Goal: Task Accomplishment & Management: Manage account settings

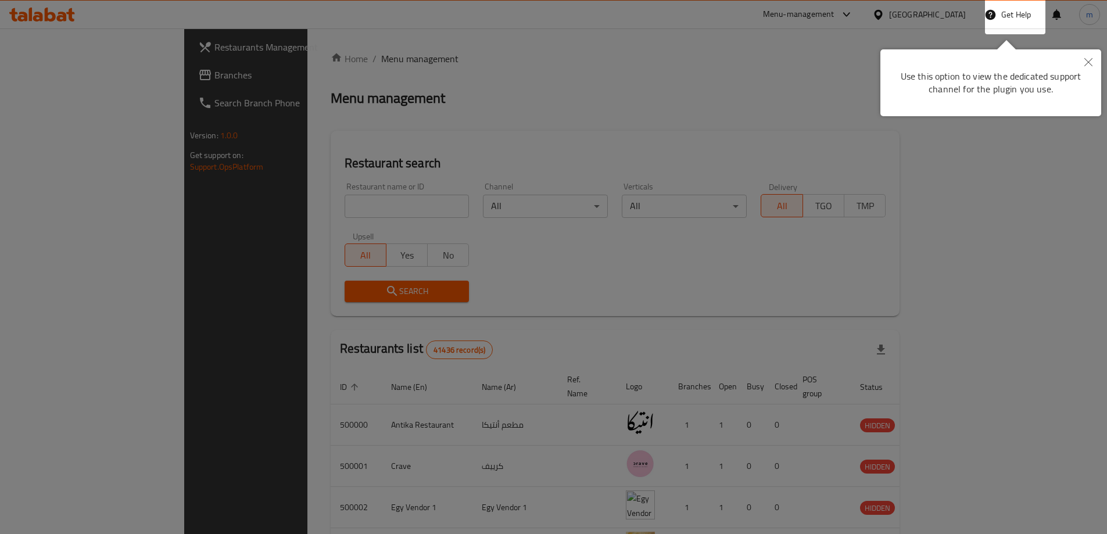
click at [1088, 66] on button "Close" at bounding box center [1088, 62] width 26 height 27
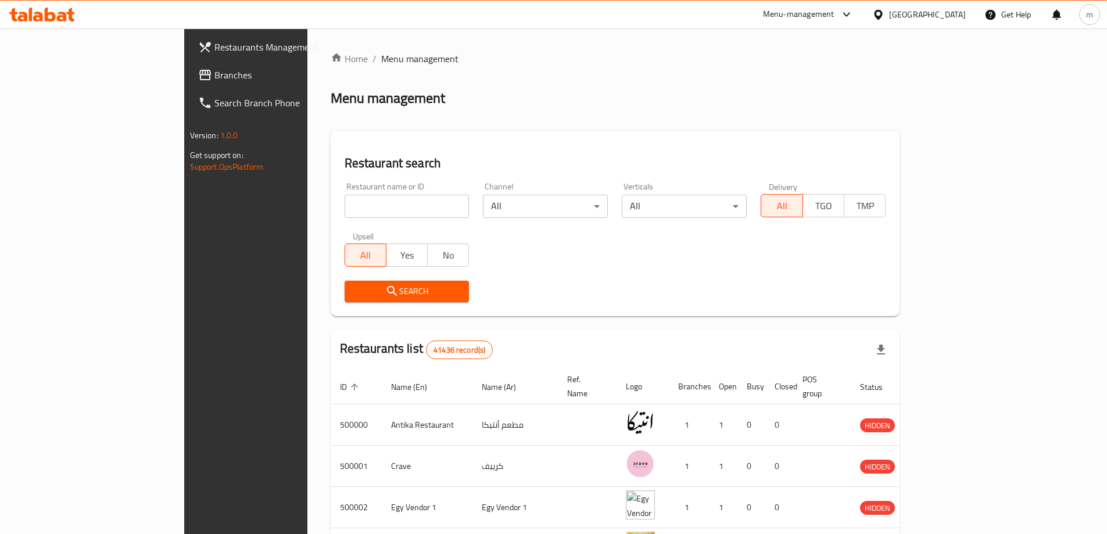
click at [882, 14] on icon at bounding box center [878, 14] width 8 height 10
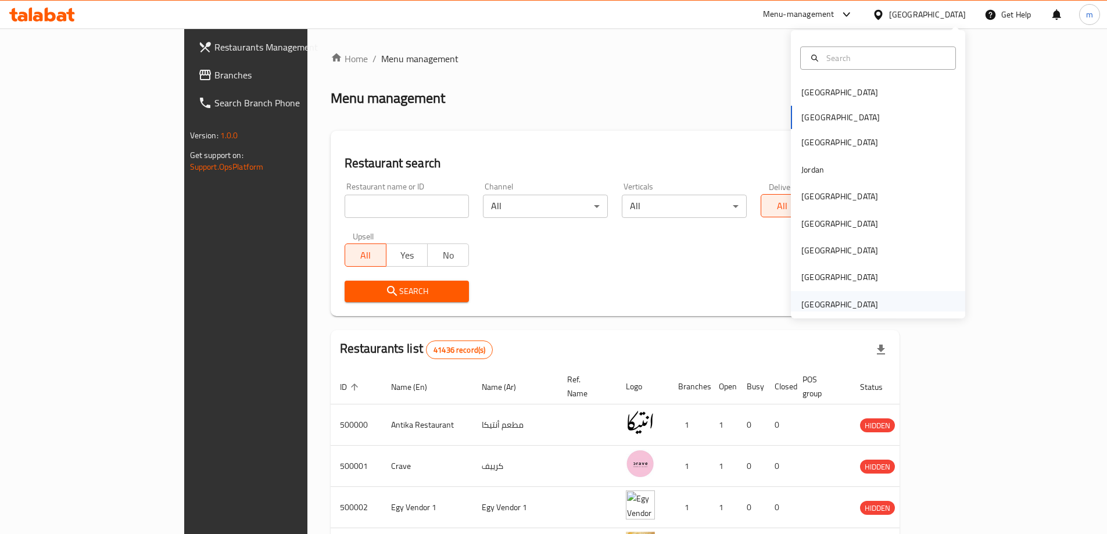
click at [859, 296] on div "[GEOGRAPHIC_DATA]" at bounding box center [839, 304] width 95 height 27
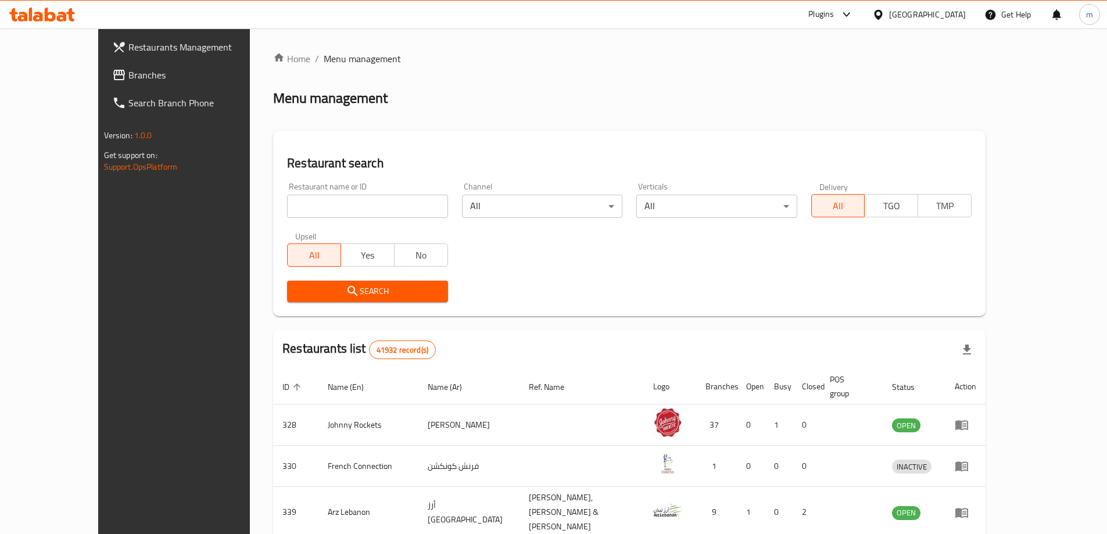
click at [128, 73] on span "Branches" at bounding box center [200, 75] width 145 height 14
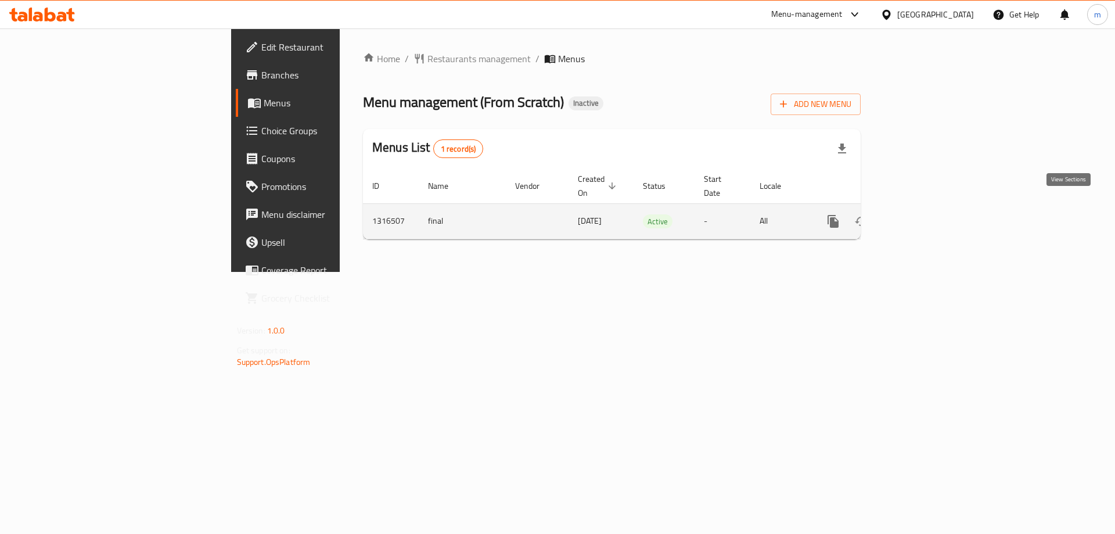
click at [922, 216] on icon "enhanced table" at bounding box center [917, 221] width 10 height 10
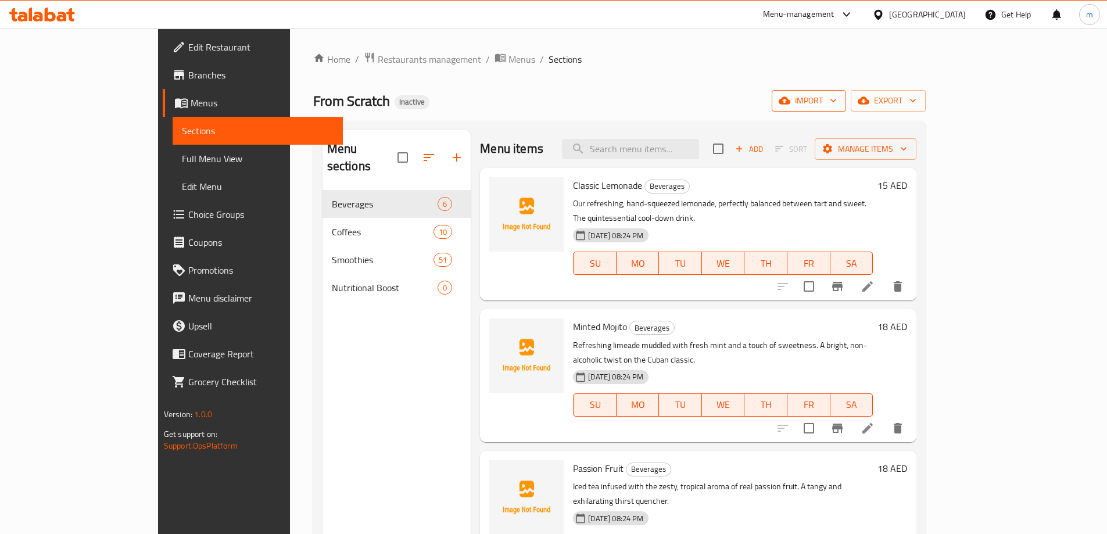
click at [836, 100] on icon "button" at bounding box center [833, 100] width 6 height 3
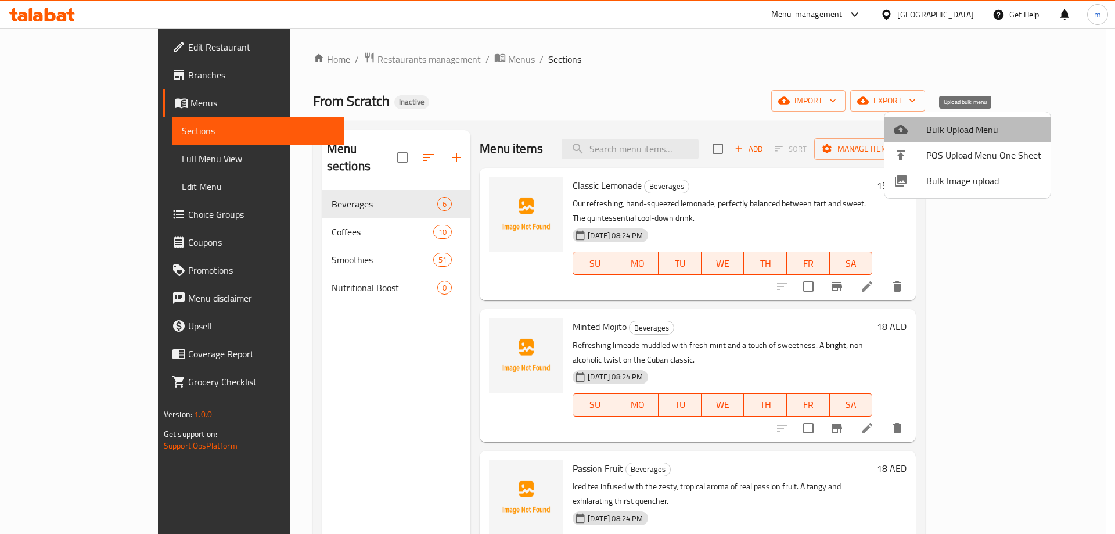
click at [975, 139] on li "Bulk Upload Menu" at bounding box center [968, 130] width 166 height 26
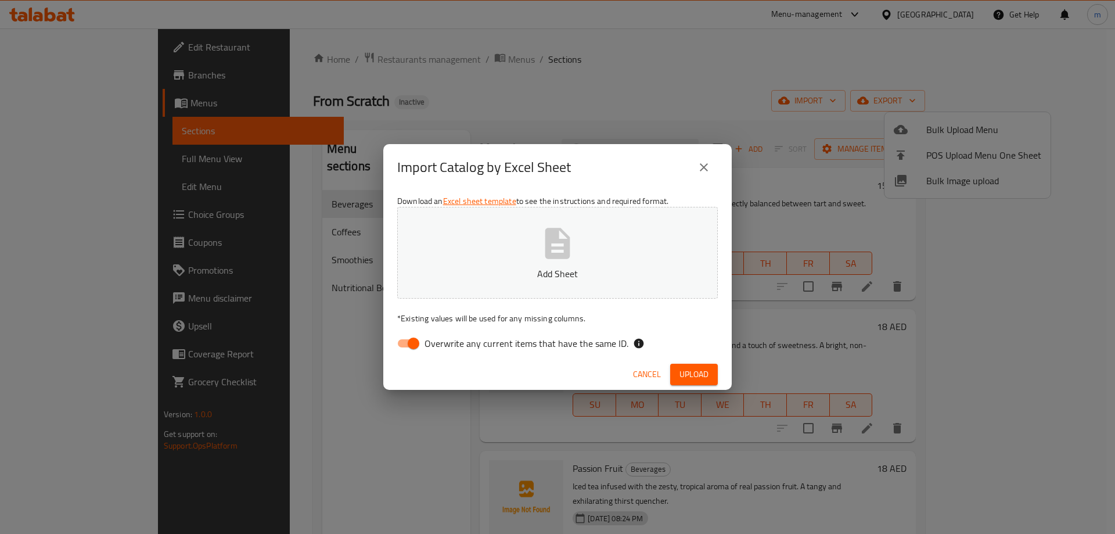
click at [421, 342] on input "Overwrite any current items that have the same ID." at bounding box center [413, 343] width 66 height 22
checkbox input "false"
click at [531, 264] on button "Add Sheet" at bounding box center [557, 253] width 321 height 92
click at [677, 374] on button "Upload" at bounding box center [694, 374] width 48 height 21
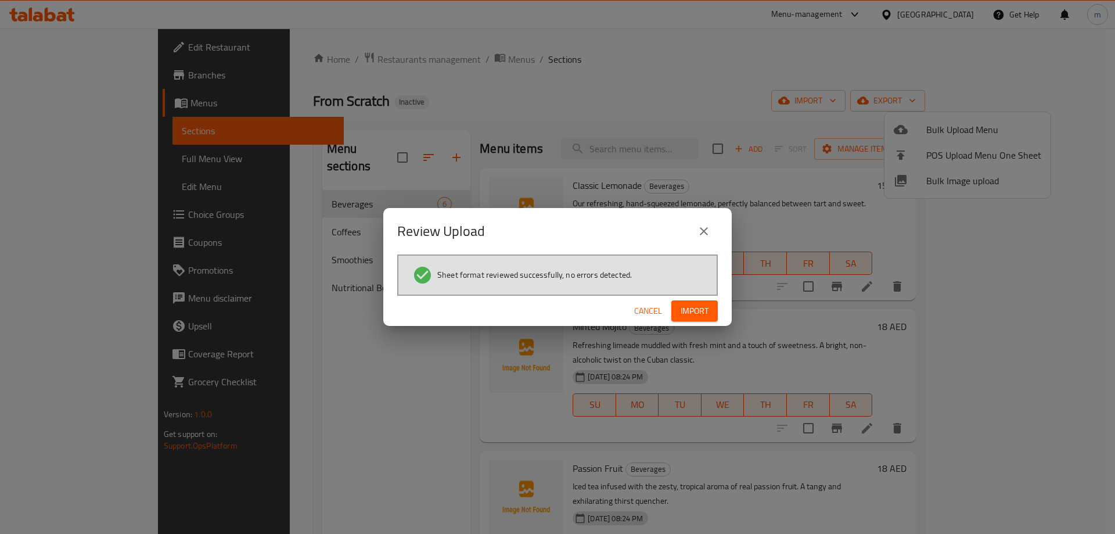
click at [691, 308] on span "Import" at bounding box center [695, 311] width 28 height 15
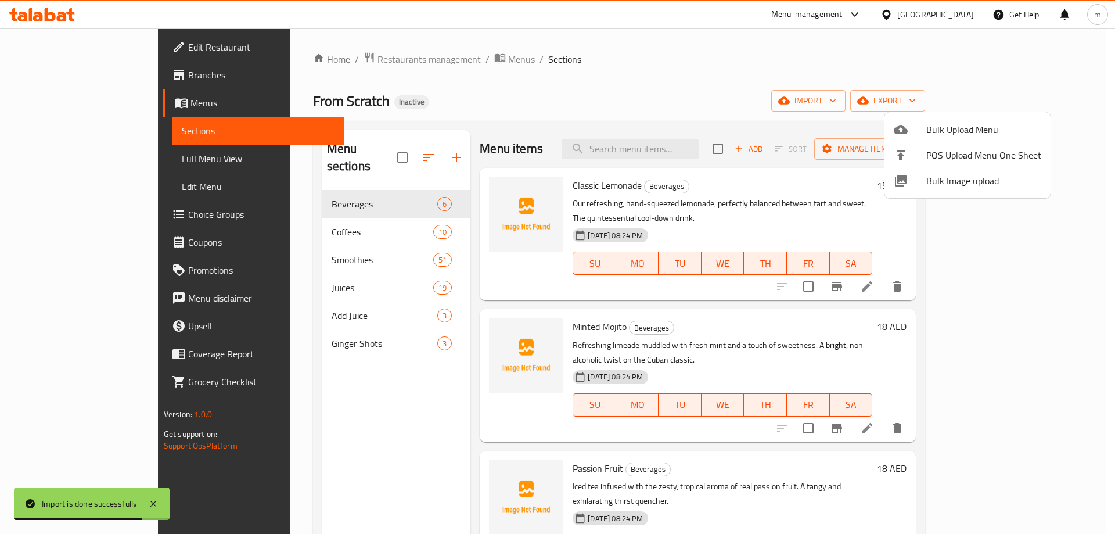
click at [288, 274] on div at bounding box center [557, 267] width 1115 height 534
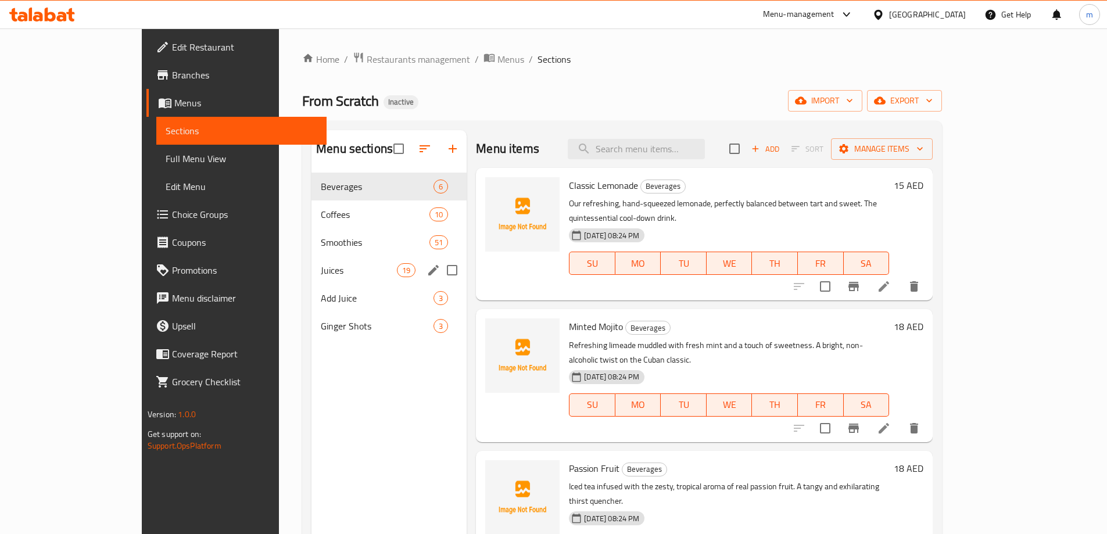
click at [311, 259] on div "Juices 19" at bounding box center [388, 270] width 155 height 28
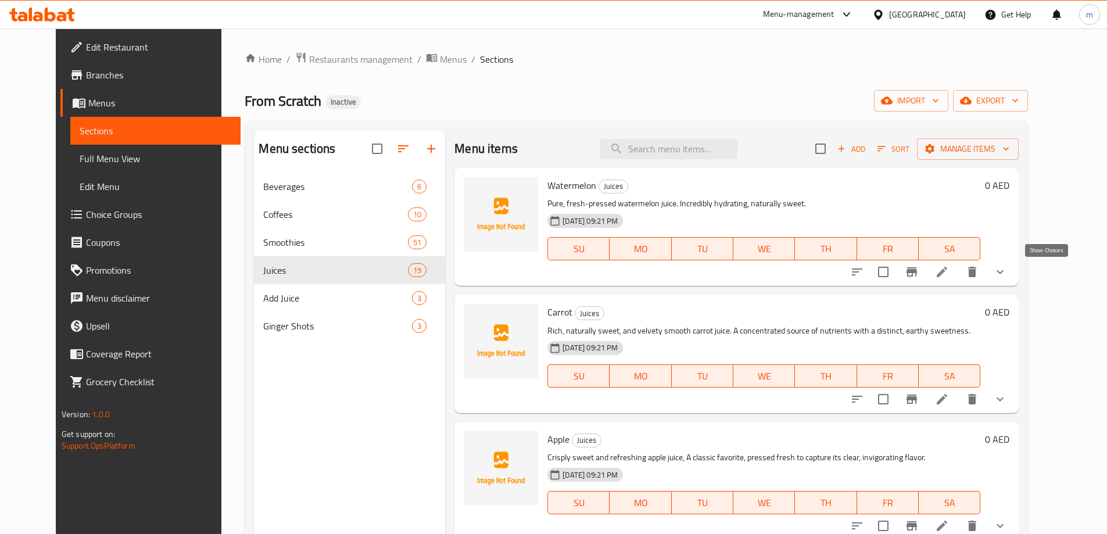
click at [1007, 271] on icon "show more" at bounding box center [1000, 272] width 14 height 14
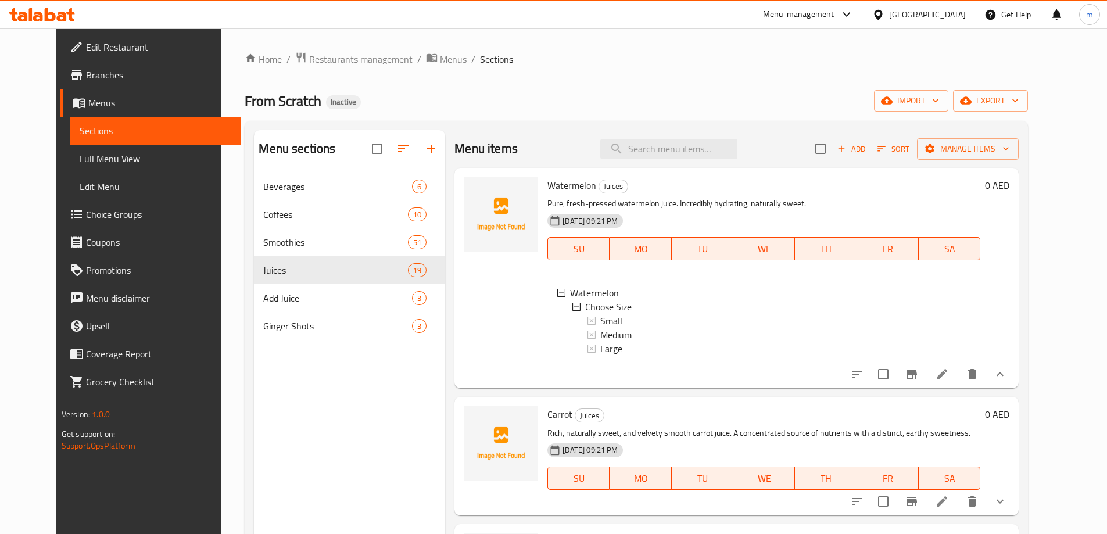
click at [120, 149] on link "Full Menu View" at bounding box center [155, 159] width 170 height 28
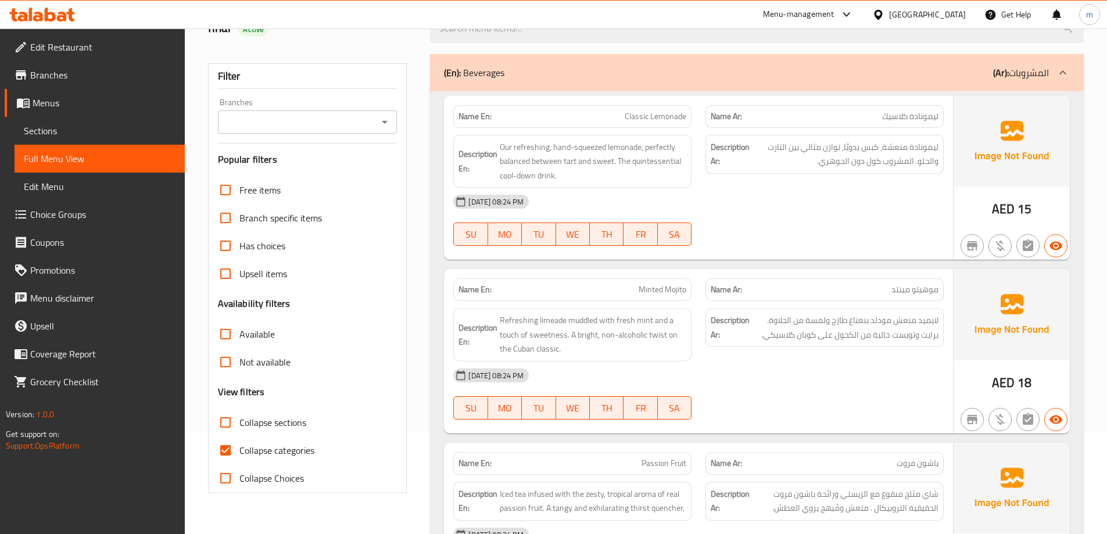
scroll to position [232, 0]
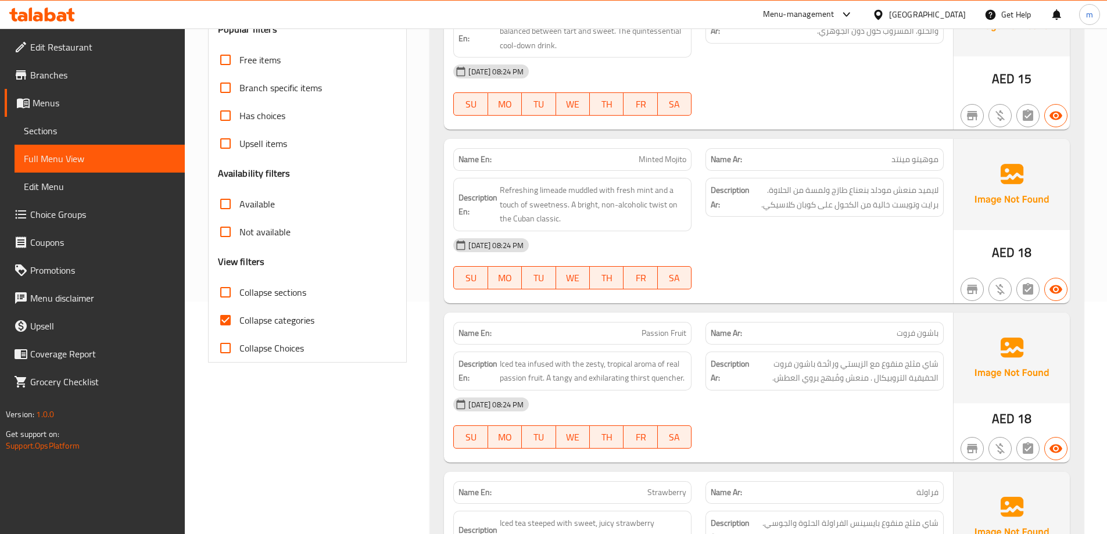
click at [265, 313] on span "Collapse categories" at bounding box center [276, 320] width 75 height 14
click at [239, 313] on input "Collapse categories" at bounding box center [225, 320] width 28 height 28
checkbox input "false"
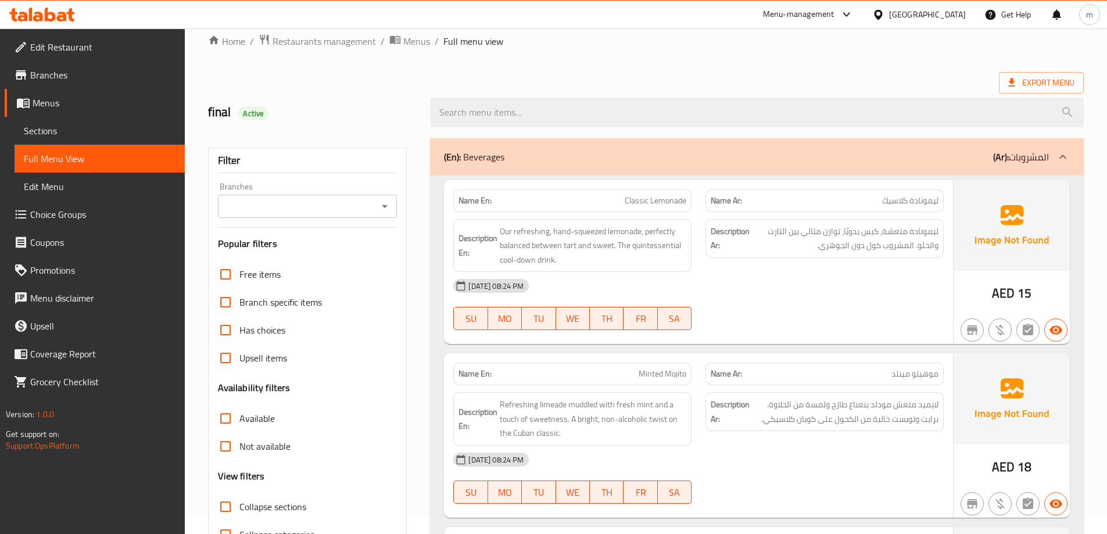
scroll to position [0, 0]
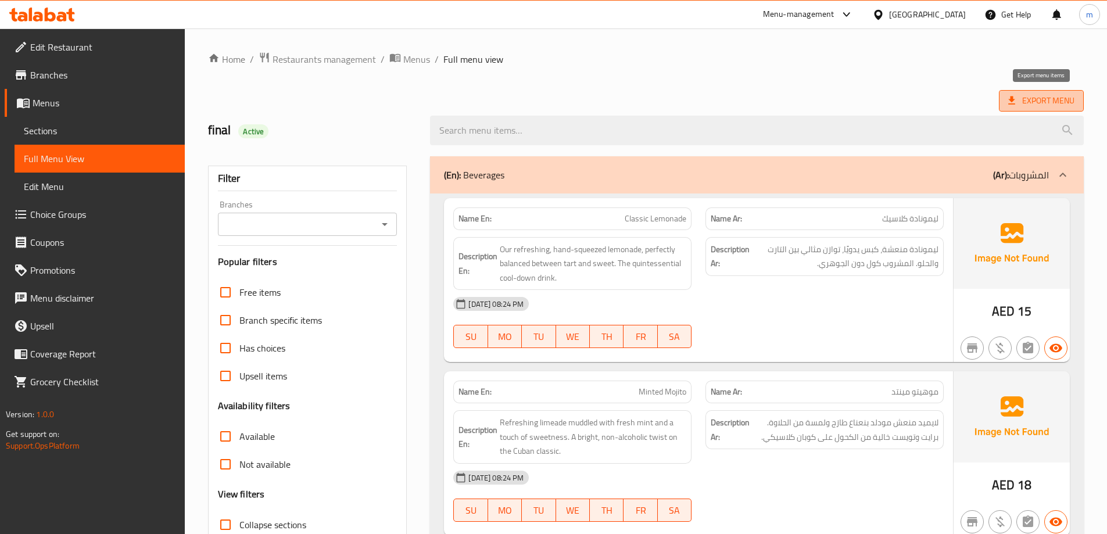
click at [1031, 96] on span "Export Menu" at bounding box center [1041, 101] width 66 height 15
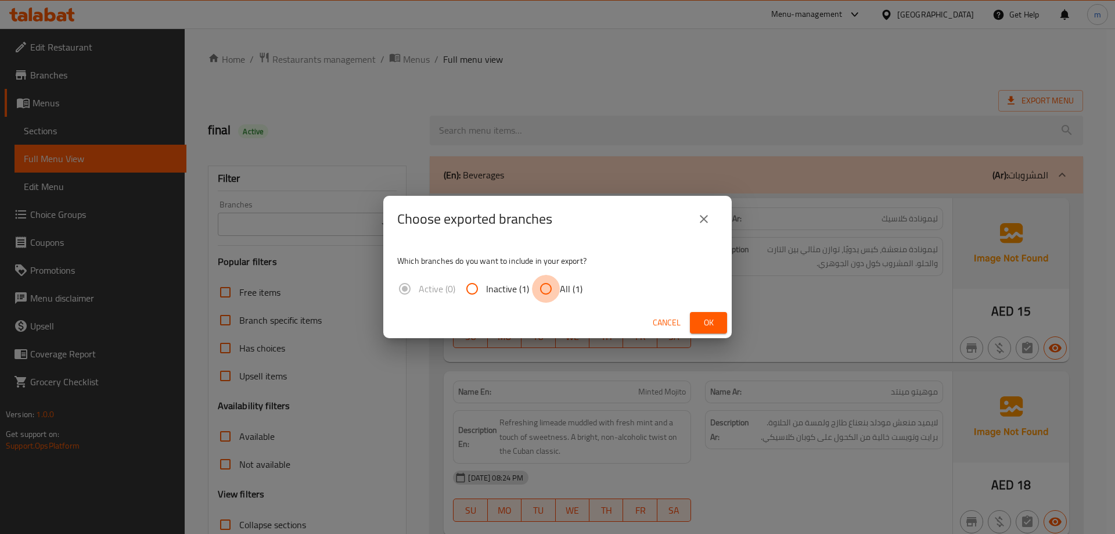
click at [550, 285] on input "All (1)" at bounding box center [546, 289] width 28 height 28
radio input "true"
click at [697, 217] on button "close" at bounding box center [704, 219] width 28 height 28
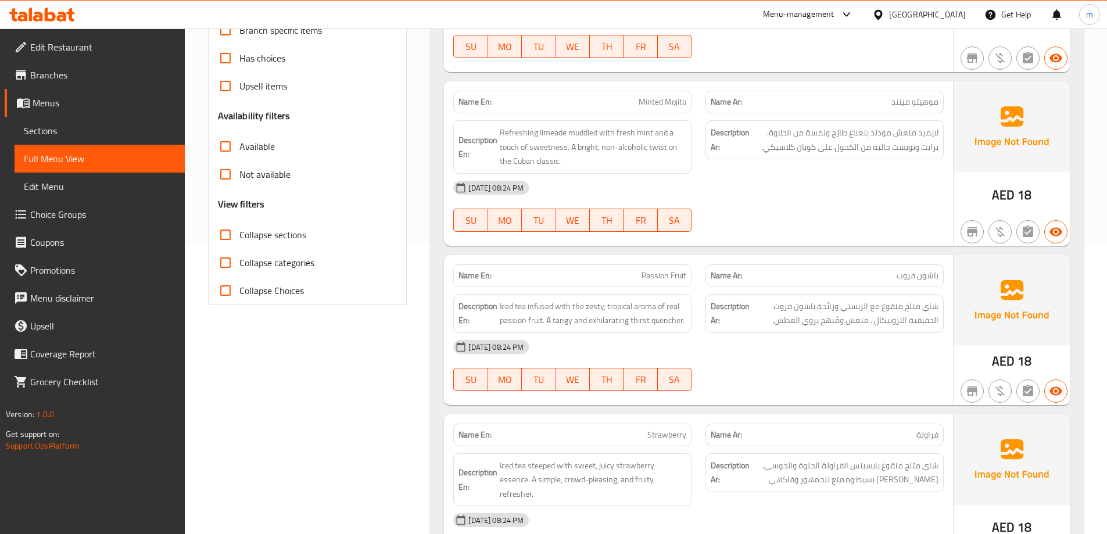
scroll to position [290, 0]
click at [60, 128] on span "Sections" at bounding box center [100, 131] width 152 height 14
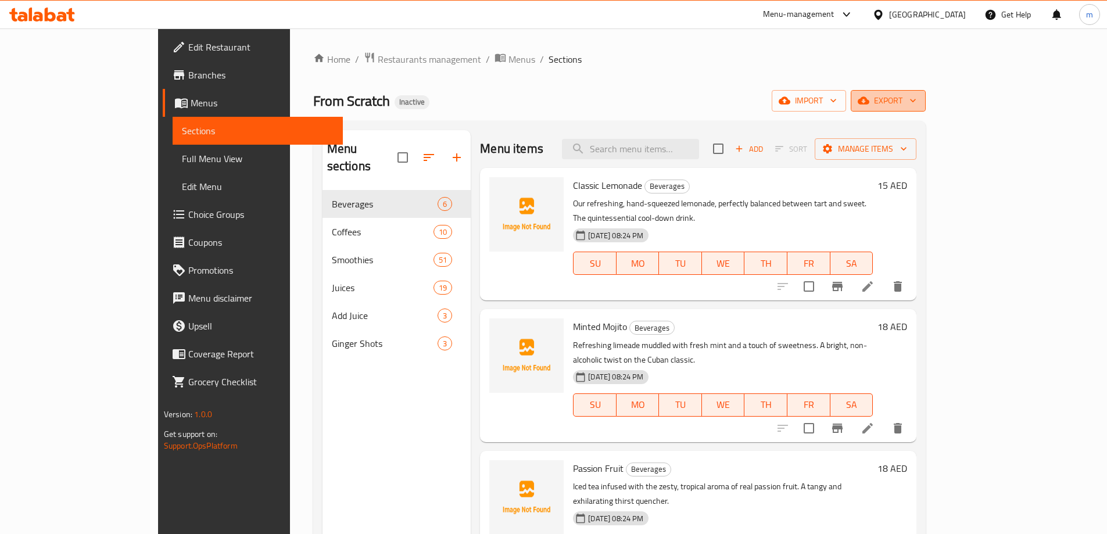
click at [916, 101] on span "export" at bounding box center [888, 101] width 56 height 15
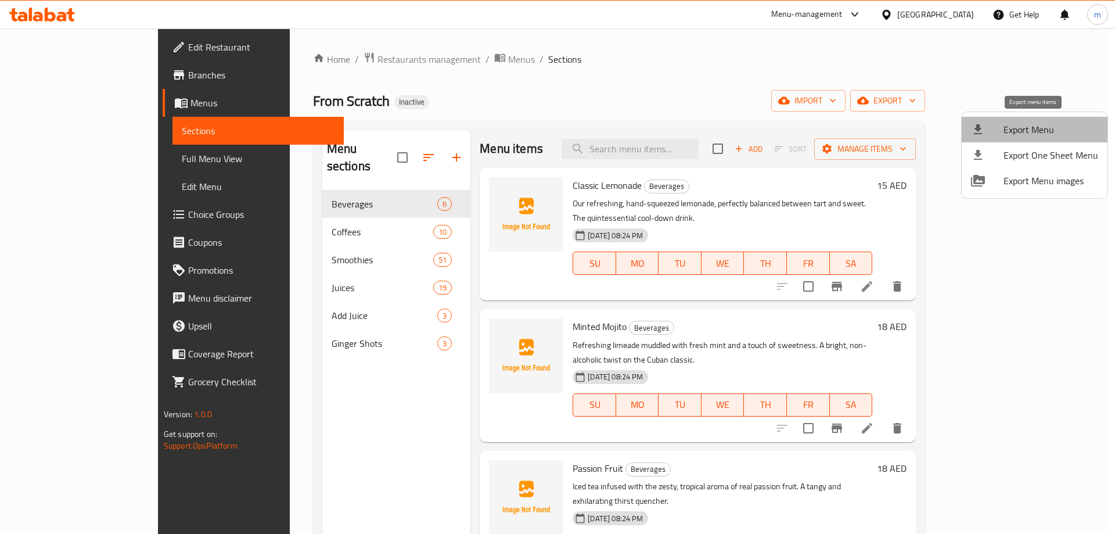
click at [1056, 124] on span "Export Menu" at bounding box center [1051, 130] width 95 height 14
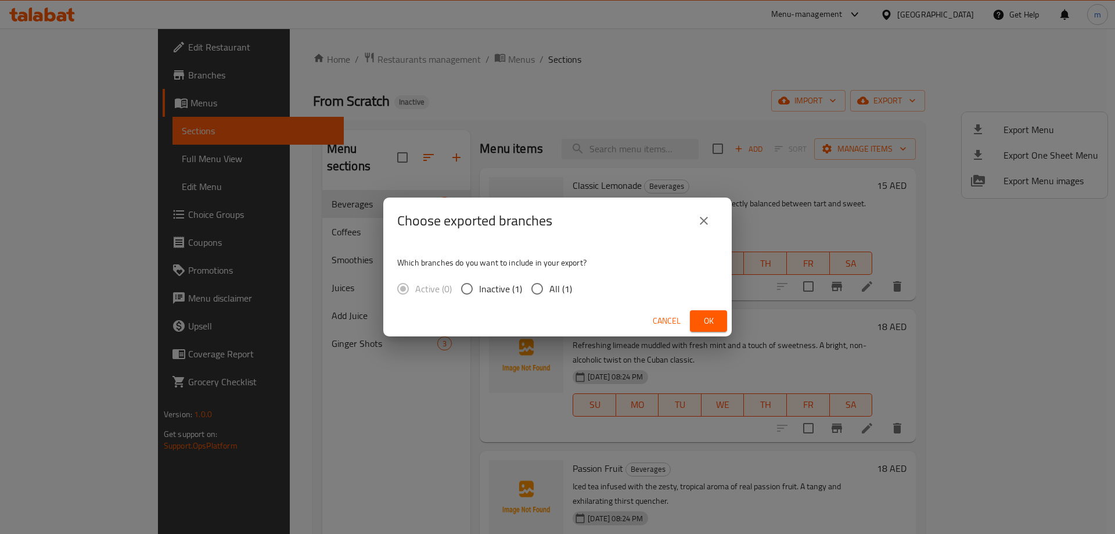
click at [555, 282] on span "All (1)" at bounding box center [561, 289] width 23 height 14
click at [550, 281] on input "All (1)" at bounding box center [537, 289] width 24 height 24
radio input "true"
click at [702, 319] on span "Ok" at bounding box center [708, 321] width 19 height 15
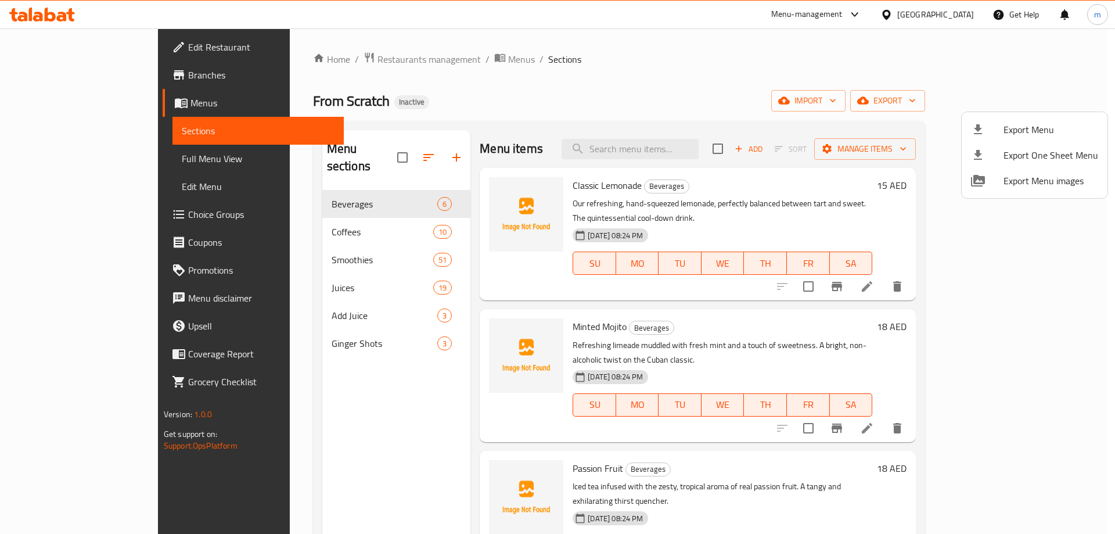
click at [256, 275] on div at bounding box center [557, 267] width 1115 height 534
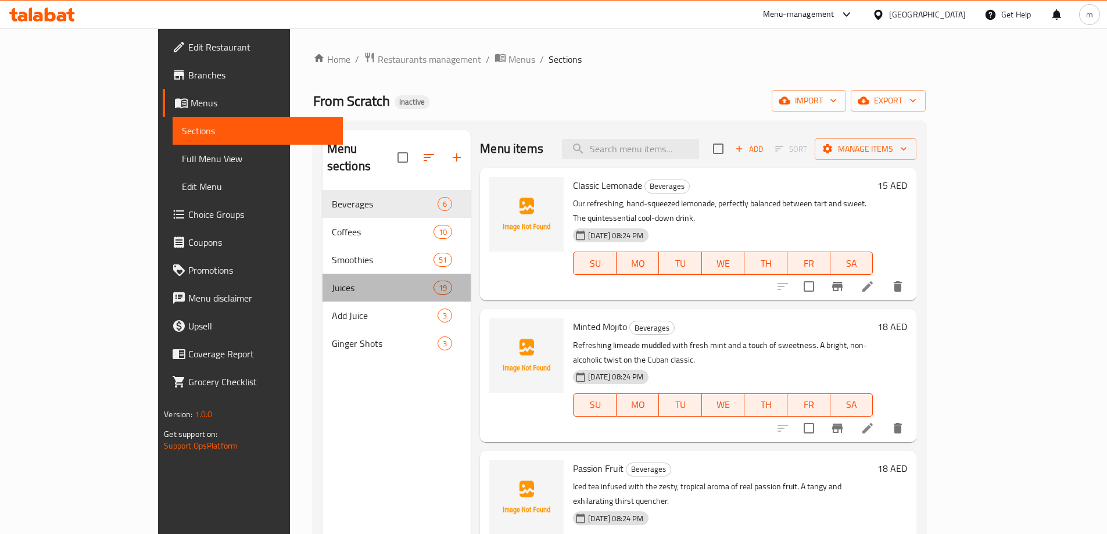
click at [332, 281] on span "Juices" at bounding box center [383, 288] width 102 height 14
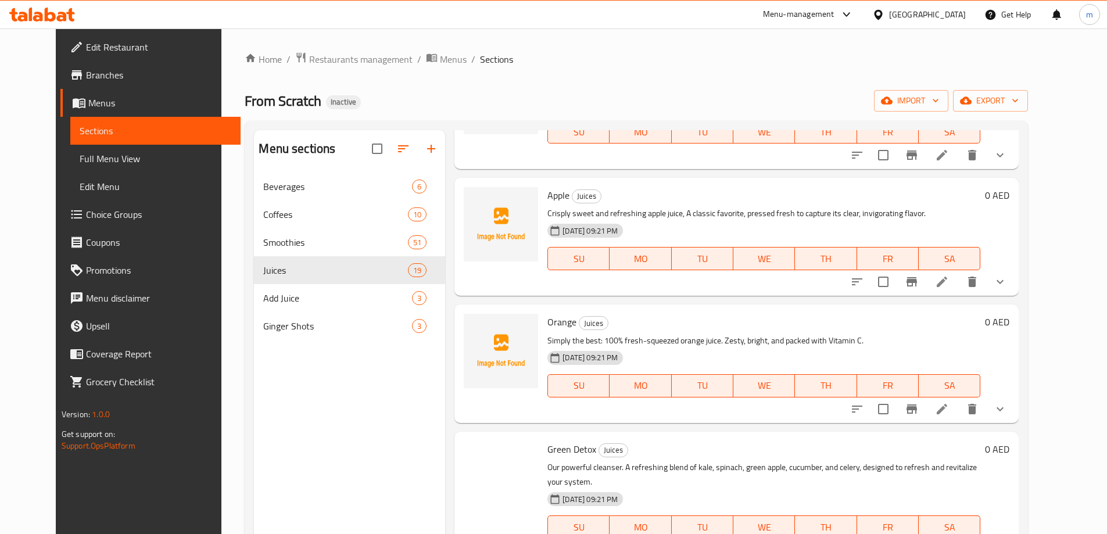
scroll to position [290, 0]
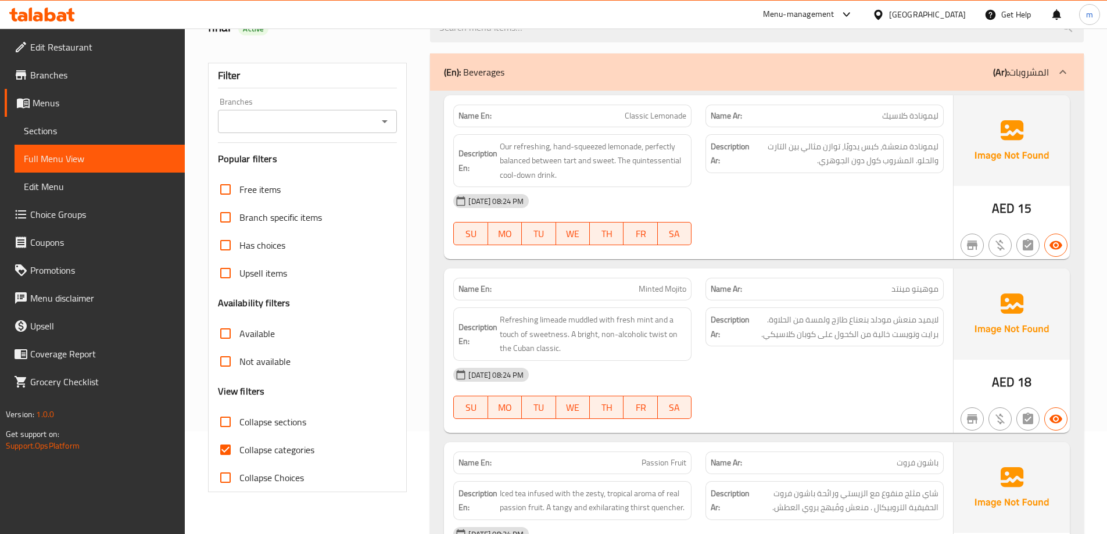
scroll to position [290, 0]
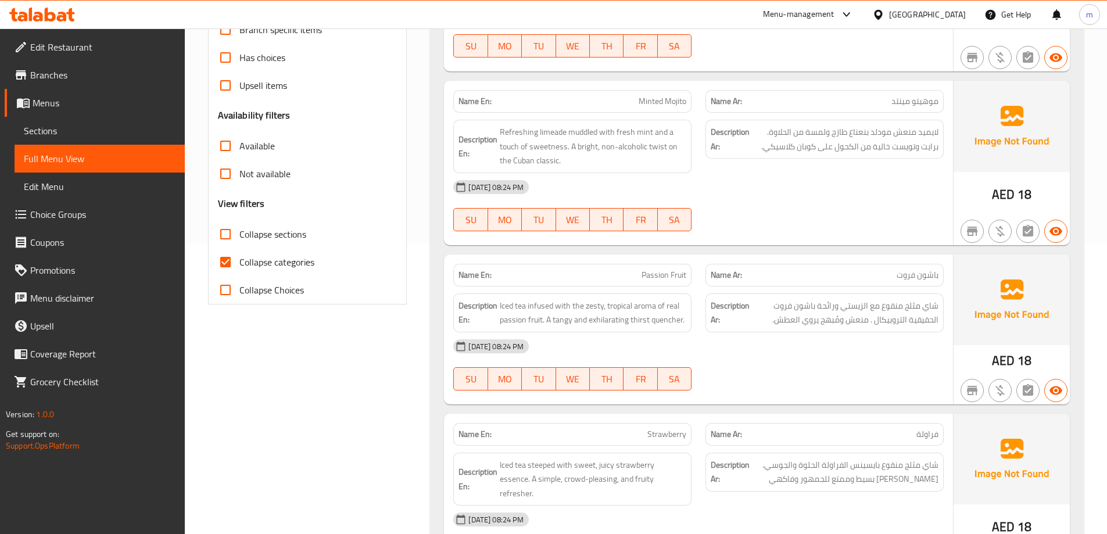
click at [306, 262] on span "Collapse categories" at bounding box center [276, 262] width 75 height 14
click at [239, 262] on input "Collapse categories" at bounding box center [225, 262] width 28 height 28
checkbox input "false"
click at [306, 239] on span "Collapse sections" at bounding box center [272, 234] width 67 height 14
click at [239, 239] on input "Collapse sections" at bounding box center [225, 234] width 28 height 28
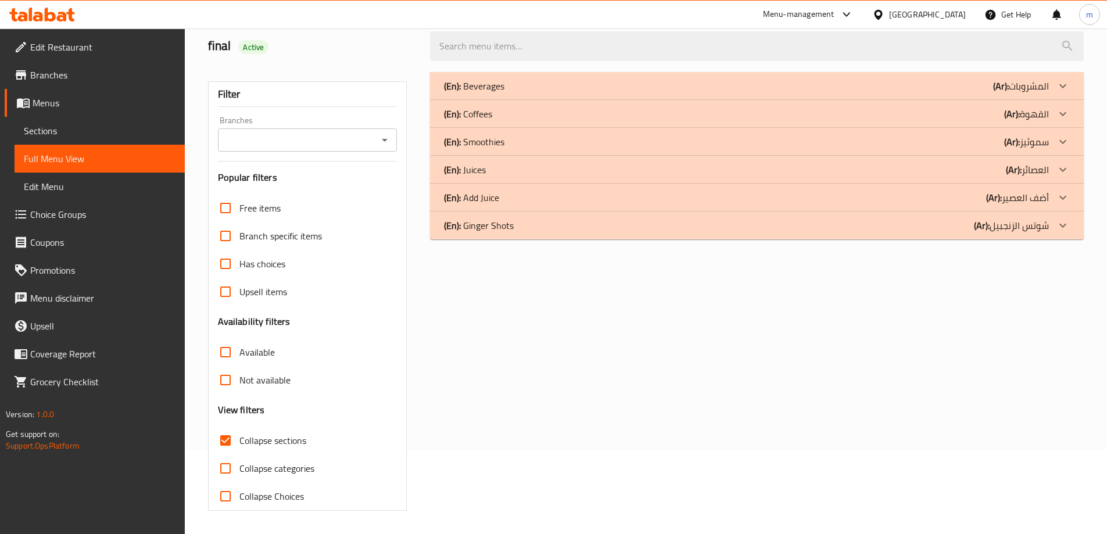
scroll to position [0, 0]
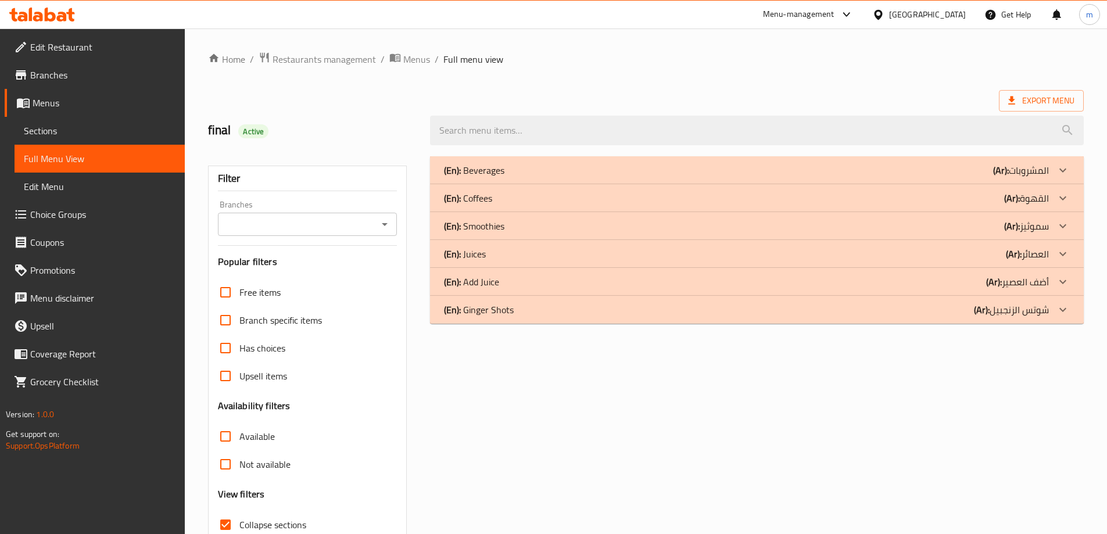
click at [591, 250] on div "(En): Juices (Ar): العصائر" at bounding box center [746, 254] width 605 height 14
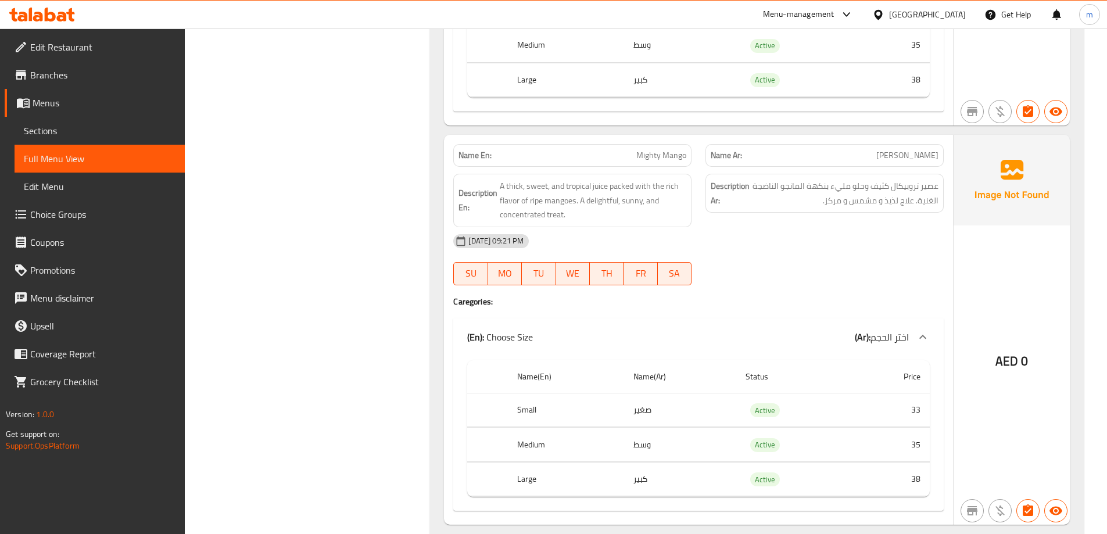
scroll to position [7544, 0]
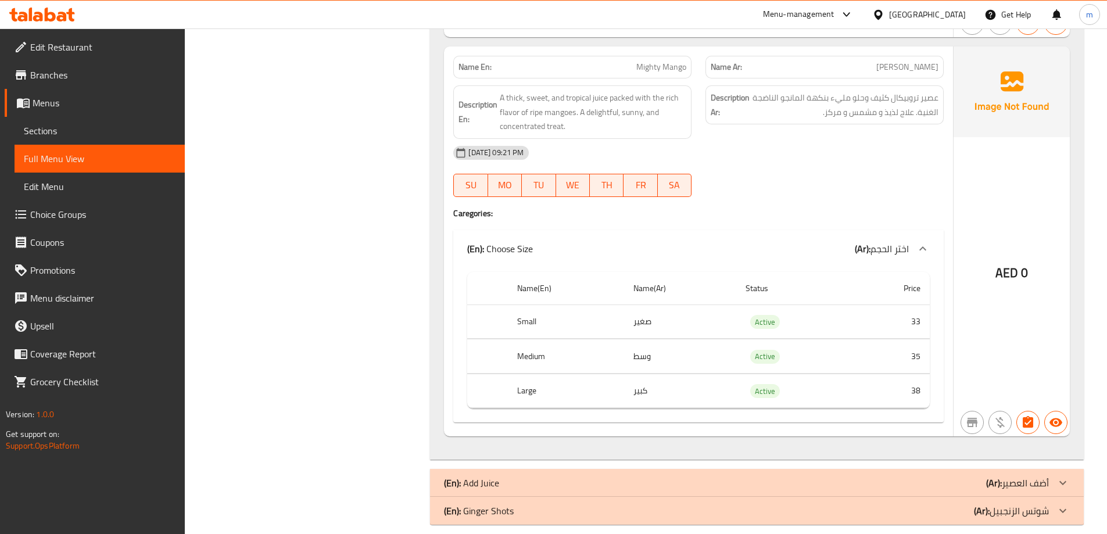
click at [831, 476] on div "(En): Add Juice (Ar): أضف العصير" at bounding box center [746, 483] width 605 height 14
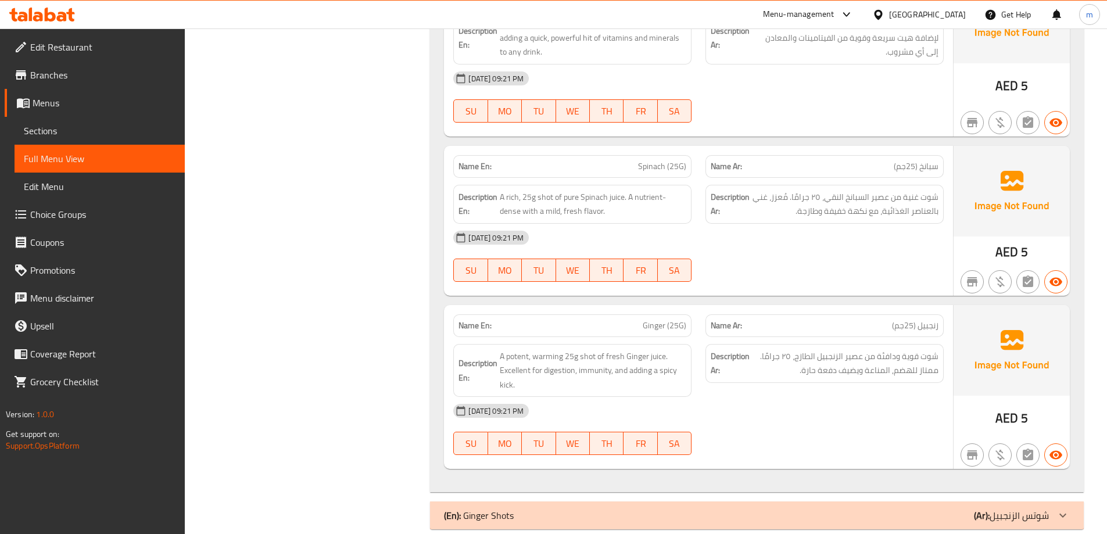
scroll to position [8087, 0]
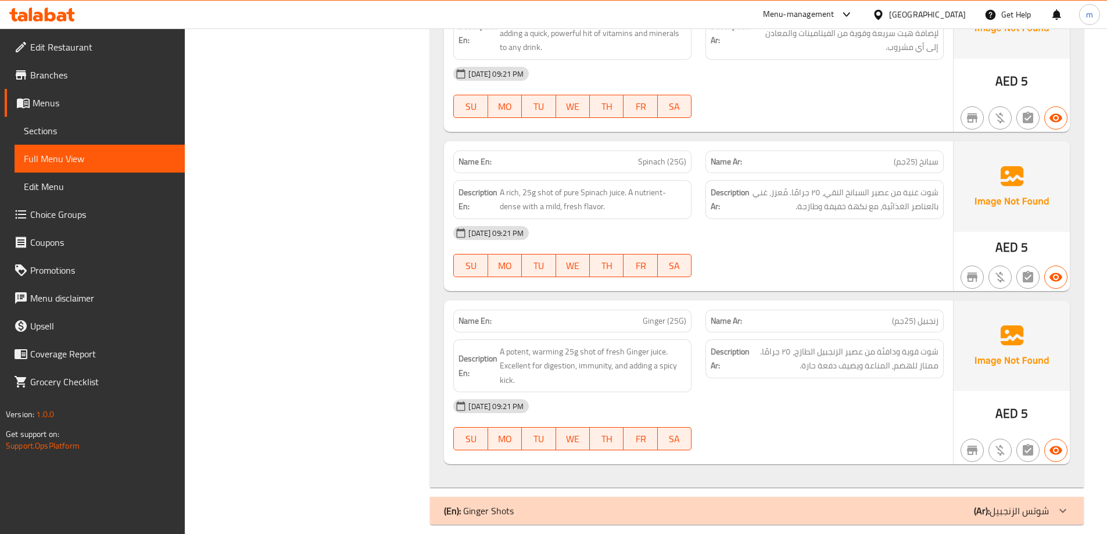
click at [508, 504] on p "(En): Ginger Shots" at bounding box center [479, 511] width 70 height 14
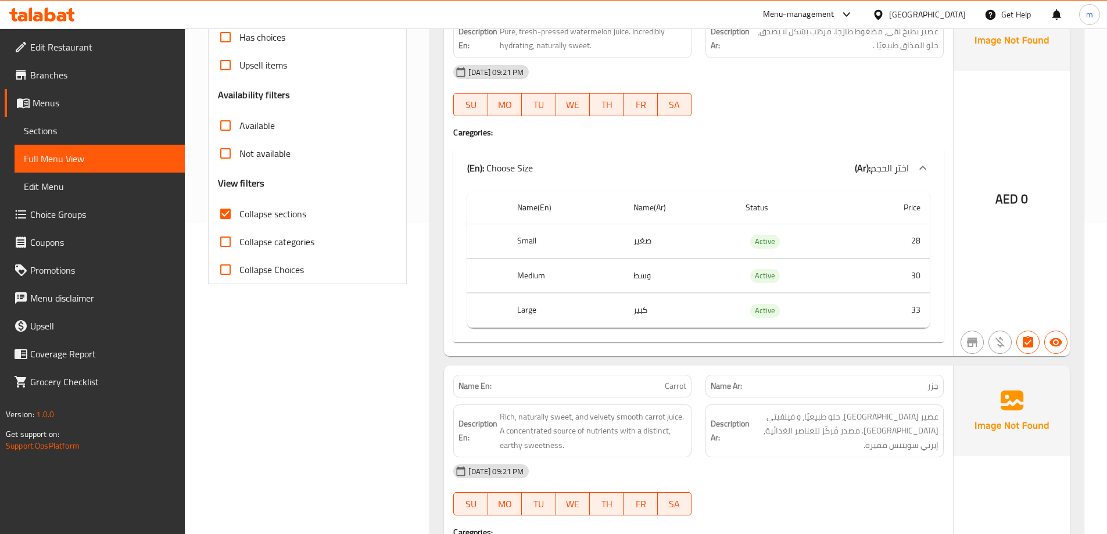
scroll to position [154, 0]
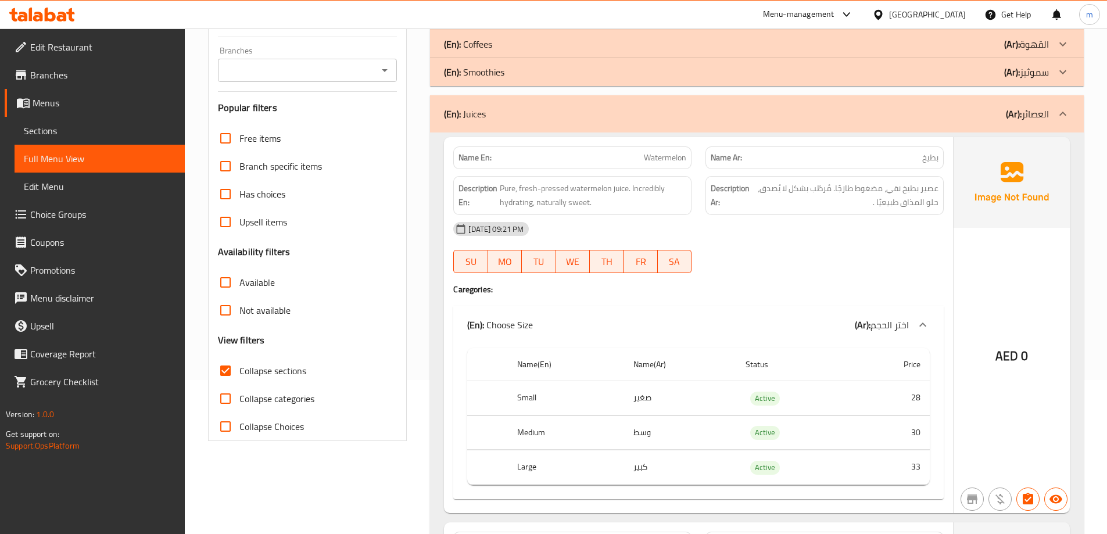
click at [293, 370] on span "Collapse sections" at bounding box center [272, 371] width 67 height 14
click at [239, 370] on input "Collapse sections" at bounding box center [225, 371] width 28 height 28
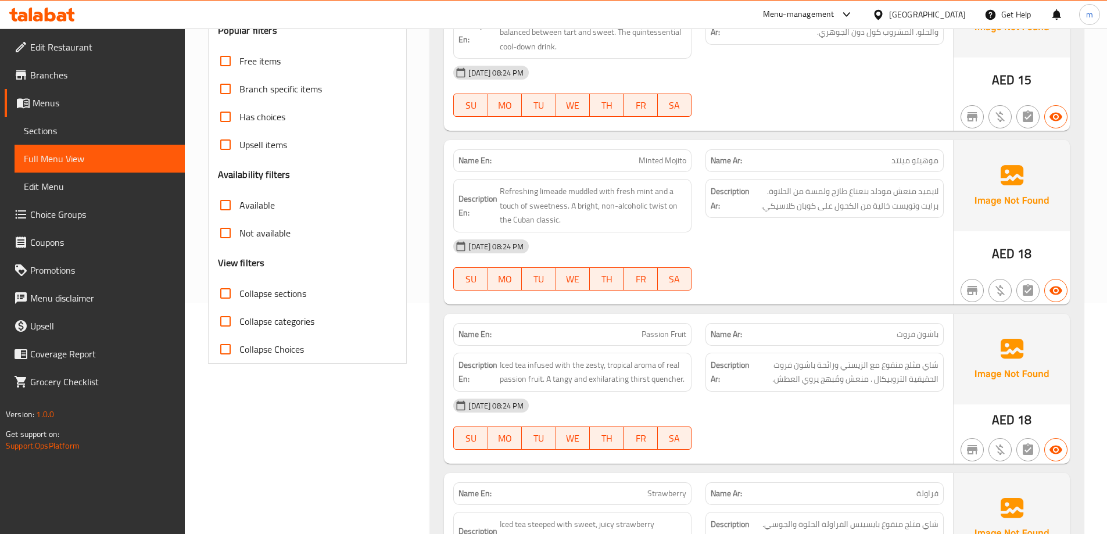
scroll to position [232, 0]
click at [285, 293] on span "Collapse sections" at bounding box center [272, 292] width 67 height 14
click at [239, 293] on input "Collapse sections" at bounding box center [225, 292] width 28 height 28
checkbox input "true"
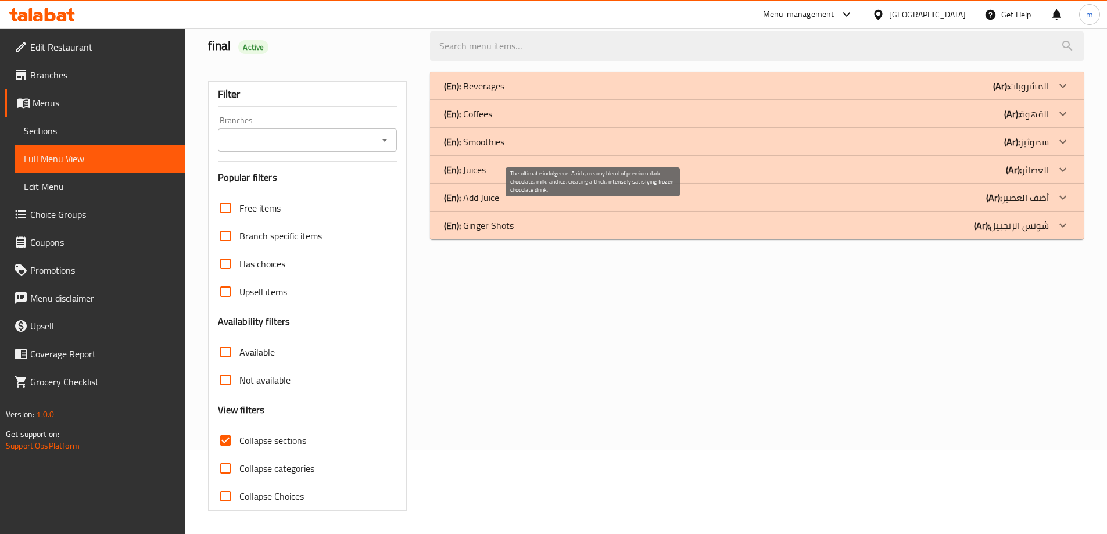
scroll to position [84, 0]
click at [608, 167] on div "(En): Juices (Ar): العصائر" at bounding box center [746, 170] width 605 height 14
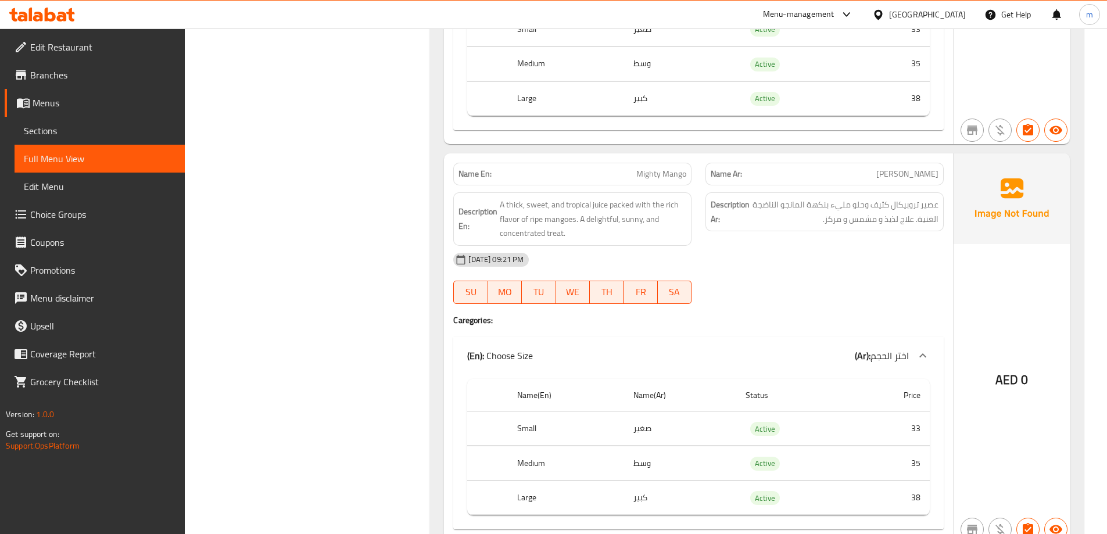
scroll to position [7544, 0]
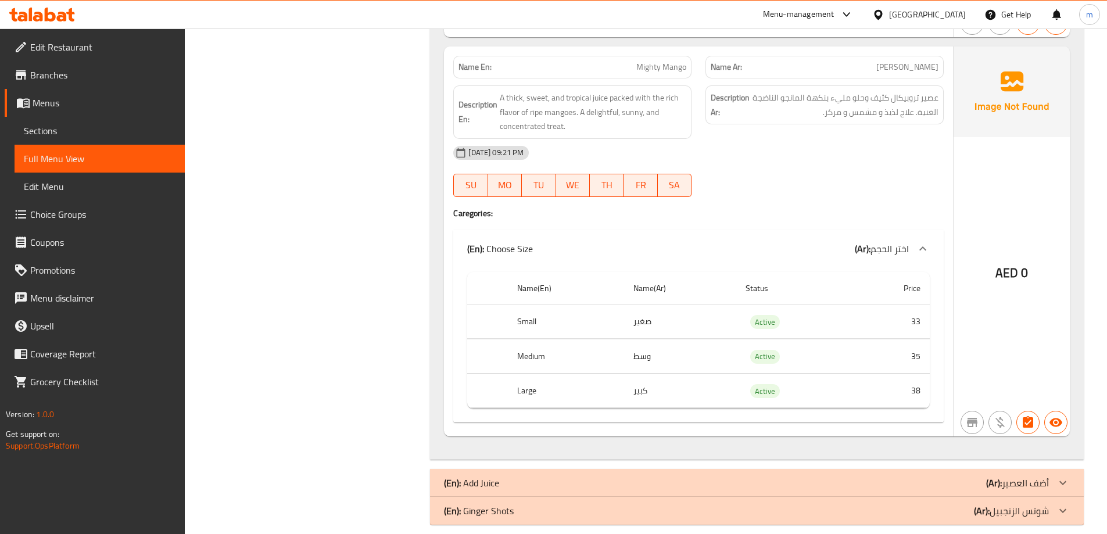
click at [728, 476] on div "(En): Add Juice (Ar): أضف العصير" at bounding box center [746, 483] width 605 height 14
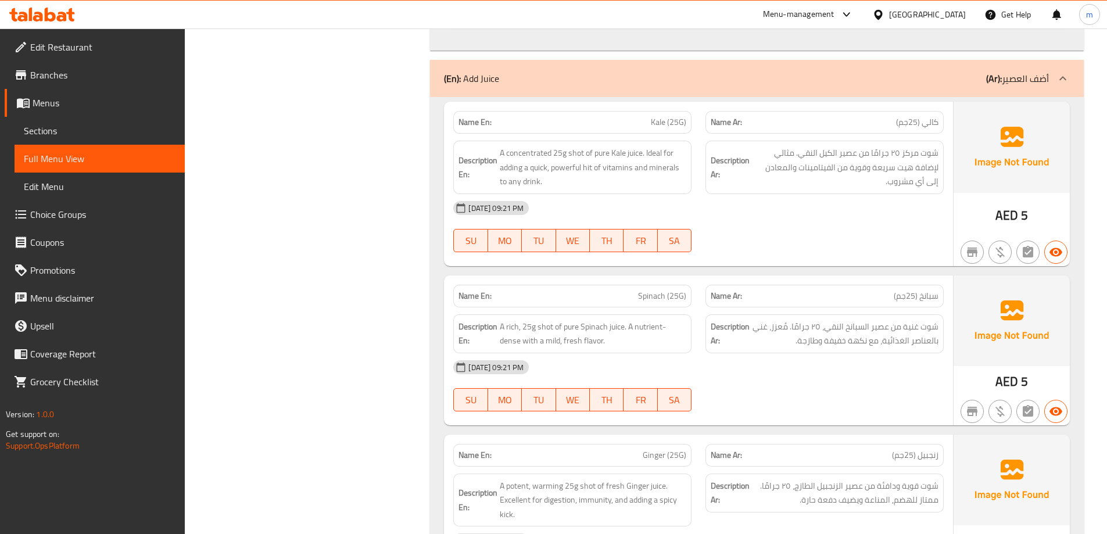
scroll to position [8087, 0]
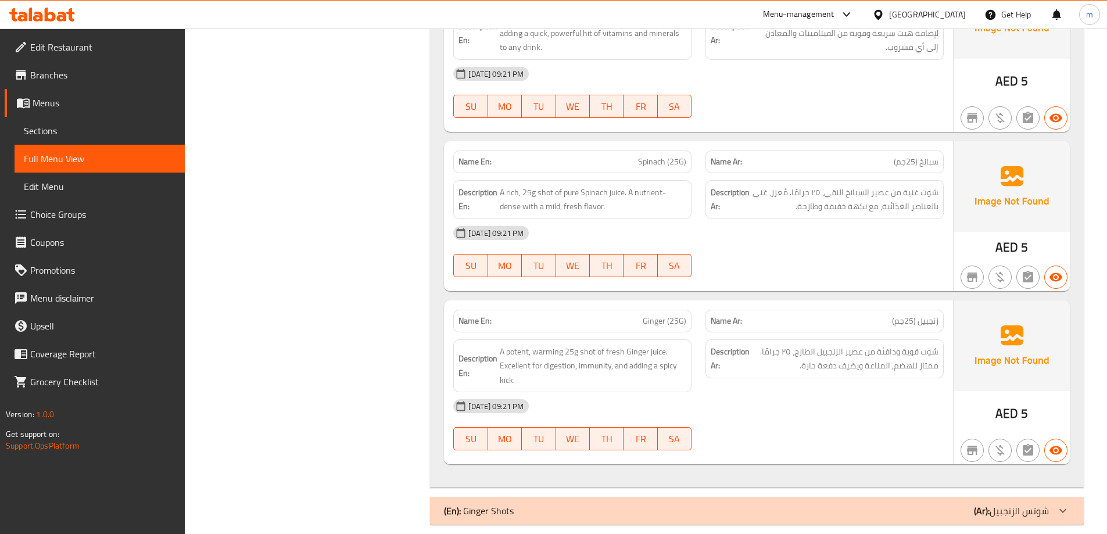
click at [809, 504] on div "(En): Ginger Shots (Ar): شوتس الزنجبيل" at bounding box center [746, 511] width 605 height 14
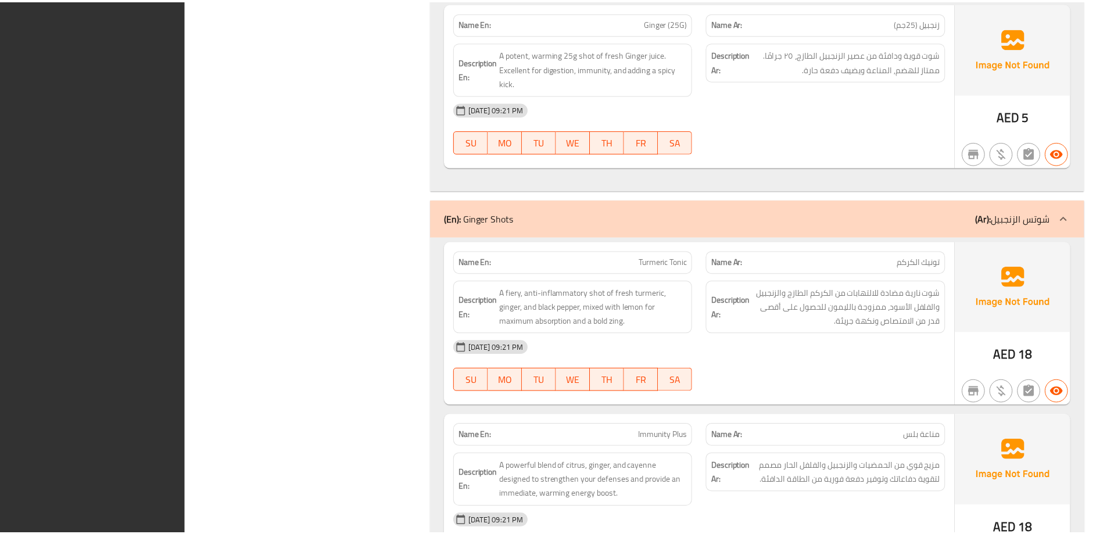
scroll to position [8607, 0]
